Goal: Find specific page/section: Find specific page/section

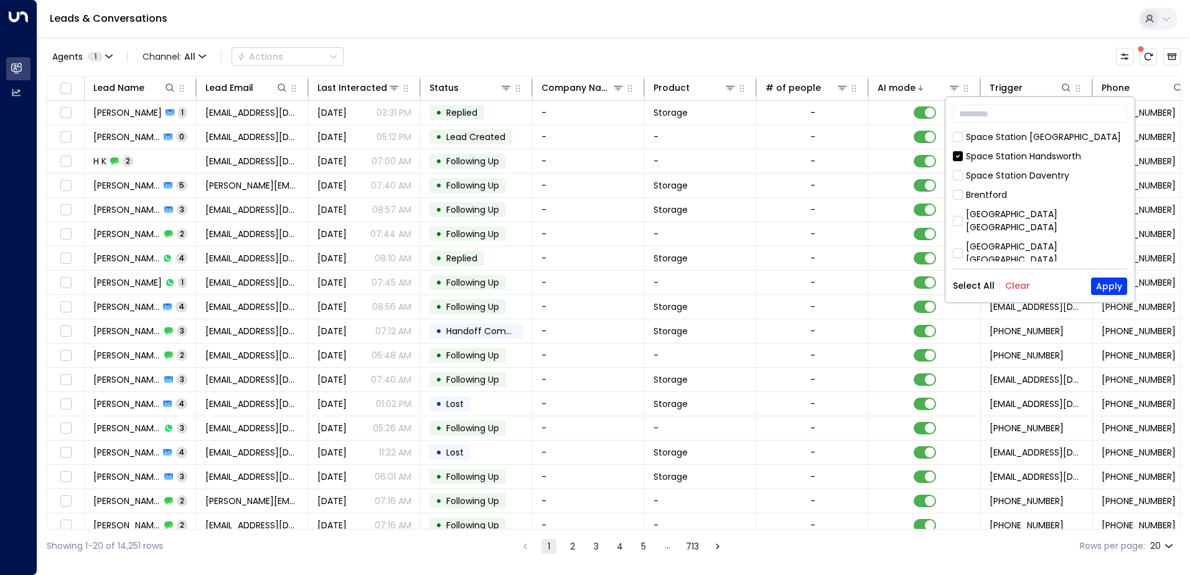
scroll to position [0, 362]
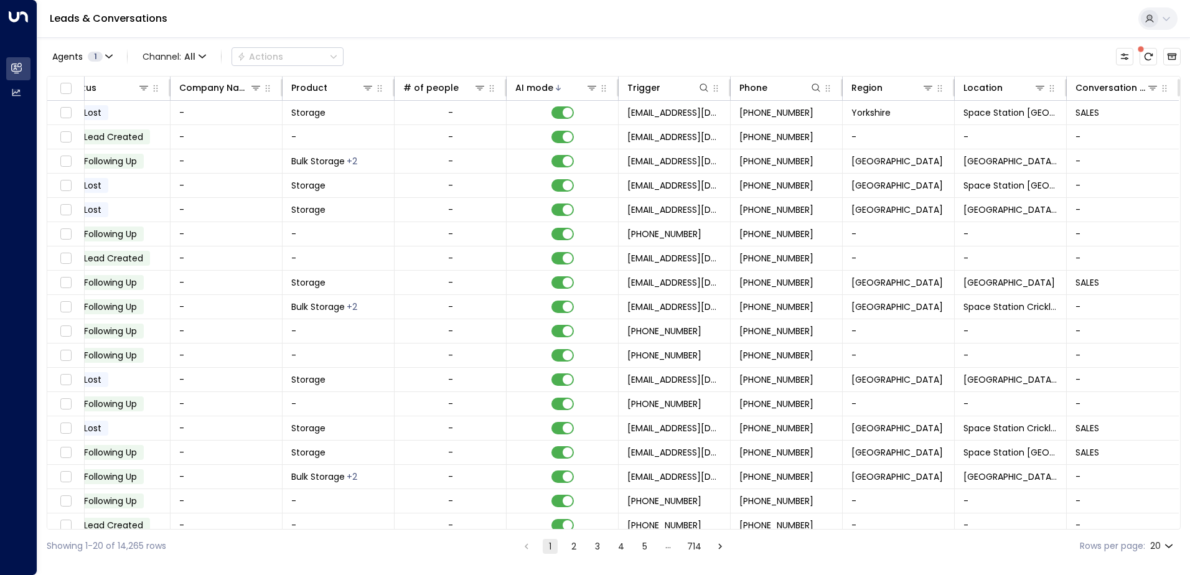
click at [976, 51] on div "Agents 1 Channel: All Actions" at bounding box center [614, 57] width 1134 height 26
click at [1040, 88] on icon at bounding box center [1039, 88] width 9 height 4
click at [1040, 85] on icon at bounding box center [1040, 88] width 10 height 10
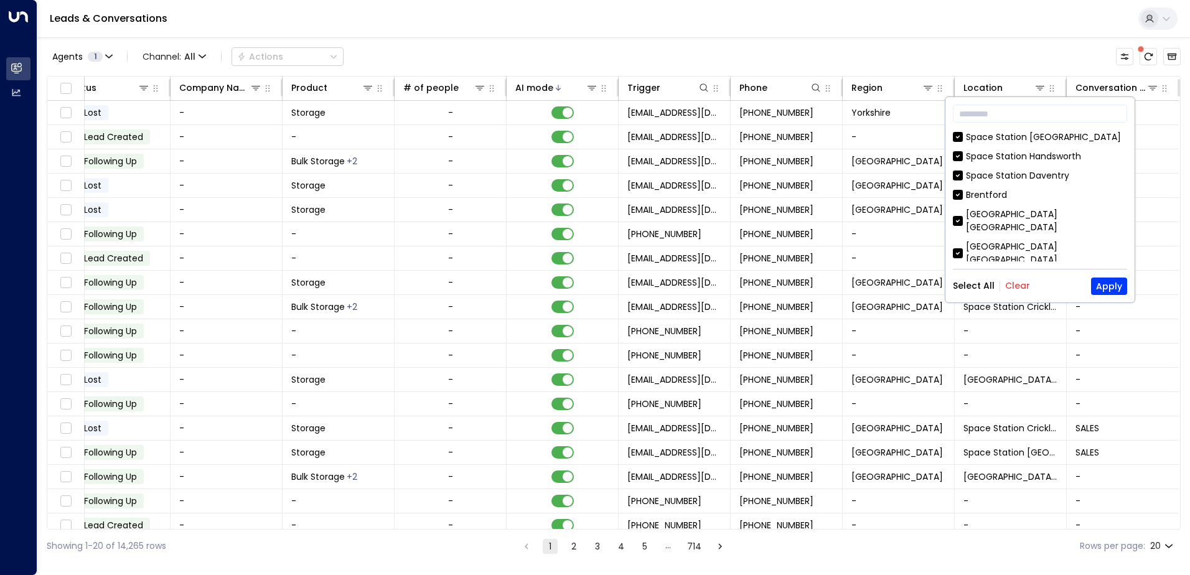
click at [1015, 284] on button "Clear" at bounding box center [1017, 286] width 25 height 10
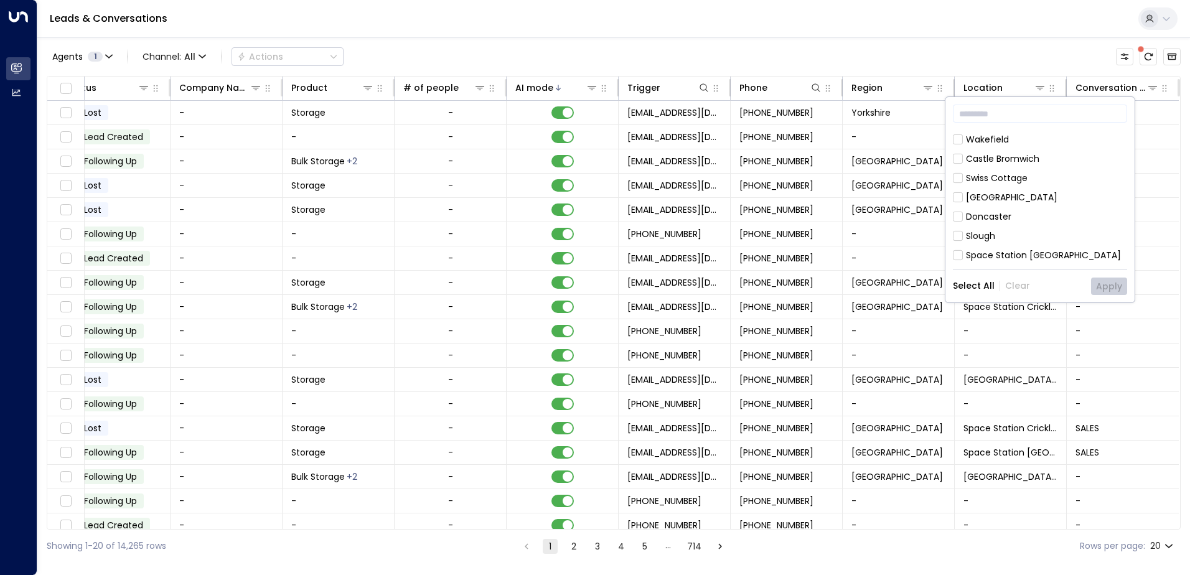
scroll to position [560, 0]
click at [1002, 202] on div "[GEOGRAPHIC_DATA]" at bounding box center [1011, 208] width 91 height 13
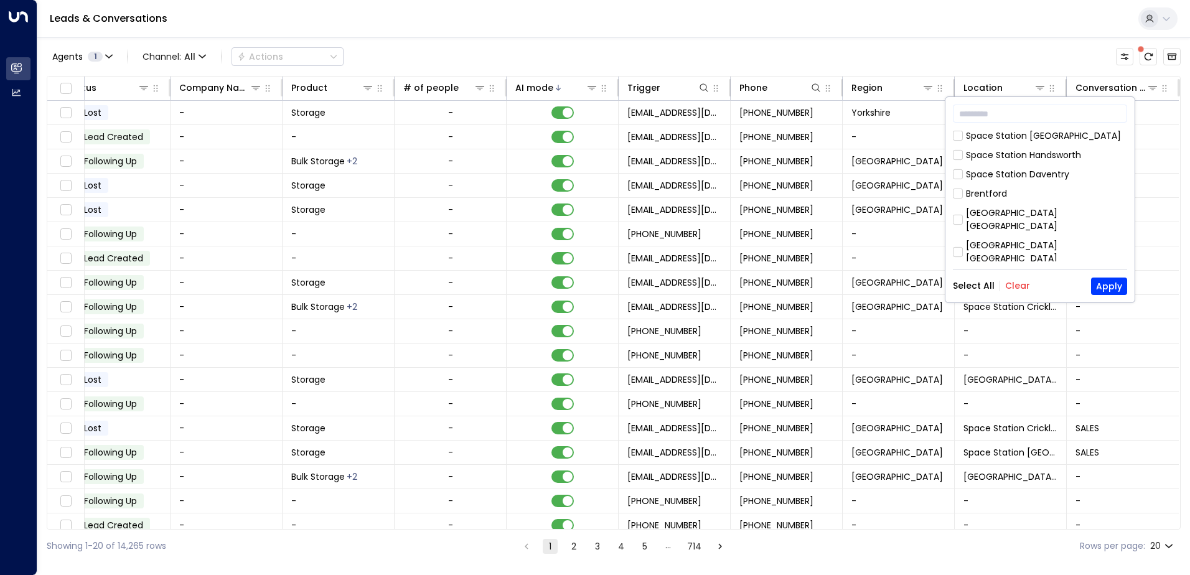
scroll to position [0, 0]
click at [1115, 286] on button "Apply" at bounding box center [1109, 286] width 36 height 17
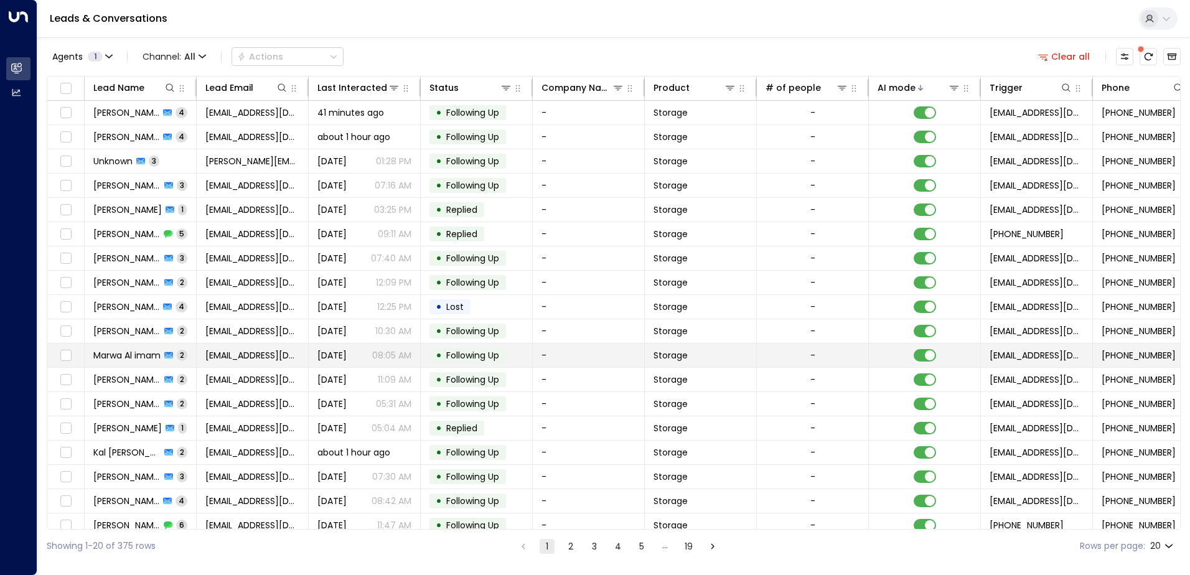
scroll to position [61, 0]
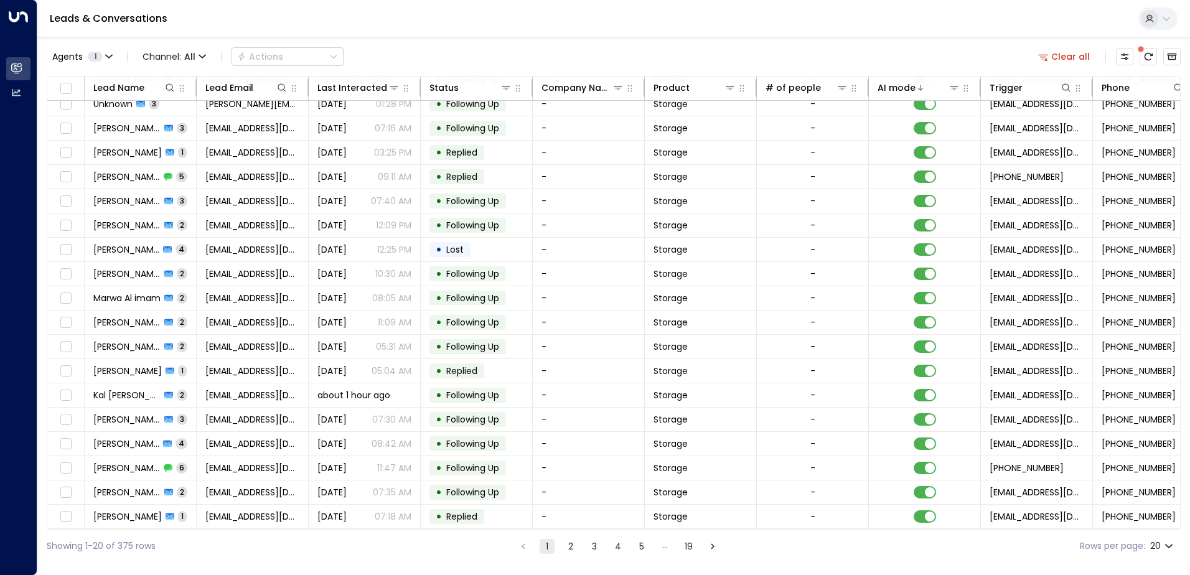
click at [563, 551] on button "2" at bounding box center [570, 546] width 15 height 15
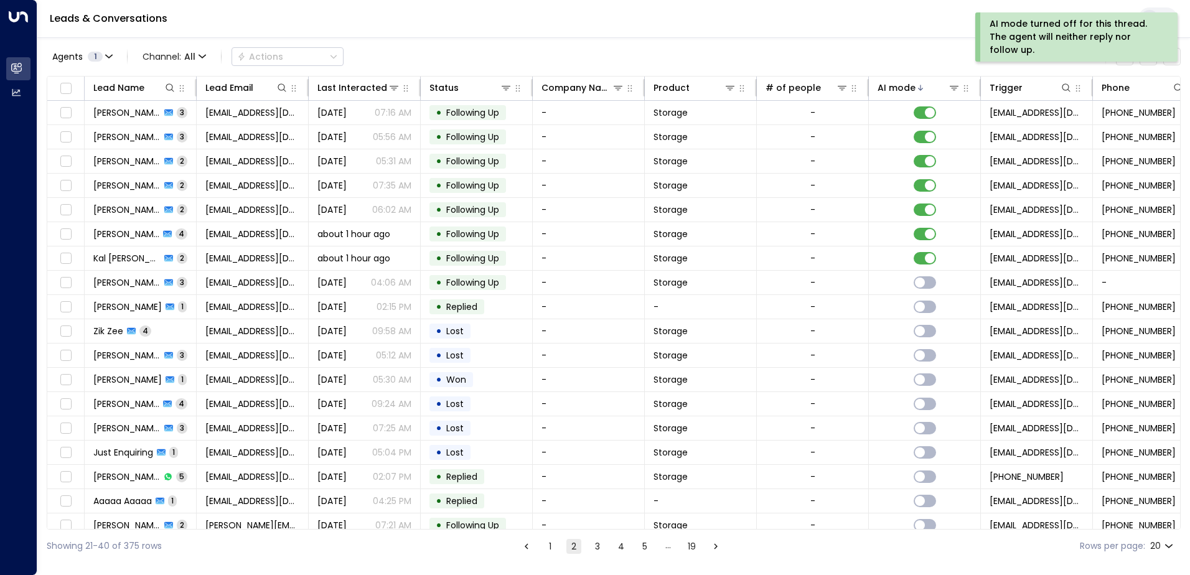
click at [545, 541] on button "1" at bounding box center [550, 546] width 15 height 15
